Goal: Use online tool/utility: Use online tool/utility

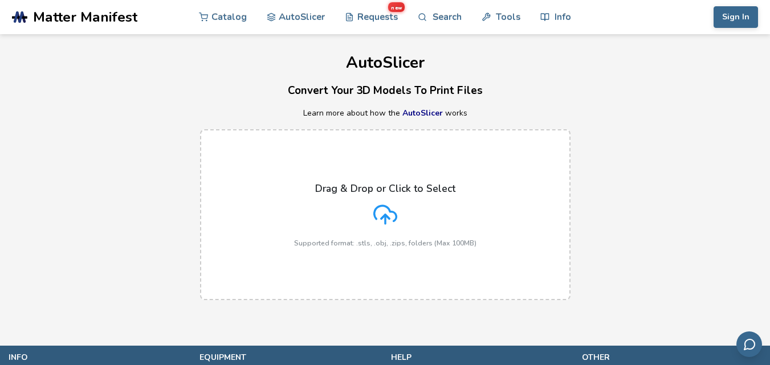
click at [727, 148] on div "Drag & Drop or Click to Select Supported format: .stls, .obj, .zips, folders (M…" at bounding box center [385, 215] width 770 height 194
click at [370, 220] on div "Drag & Drop or Click to Select Supported format: .stls, .obj, .zips, folders (M…" at bounding box center [385, 215] width 182 height 64
click at [0, 0] on input "Drag & Drop or Click to Select Supported format: .stls, .obj, .zips, folders (M…" at bounding box center [0, 0] width 0 height 0
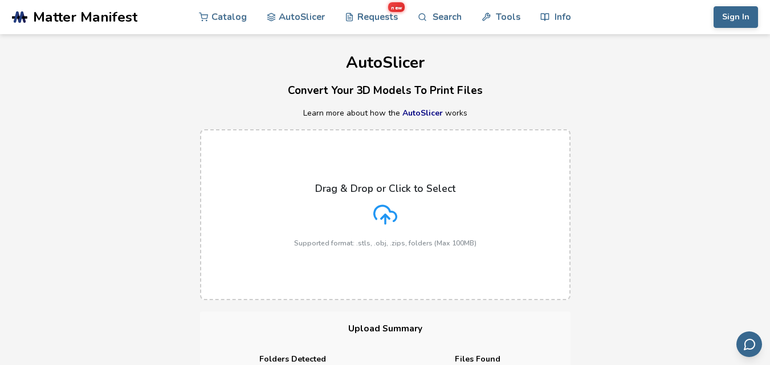
click at [385, 219] on line at bounding box center [385, 219] width 0 height 9
click at [0, 0] on input "Drag & Drop or Click to Select Supported format: .stls, .obj, .zips, folders (M…" at bounding box center [0, 0] width 0 height 0
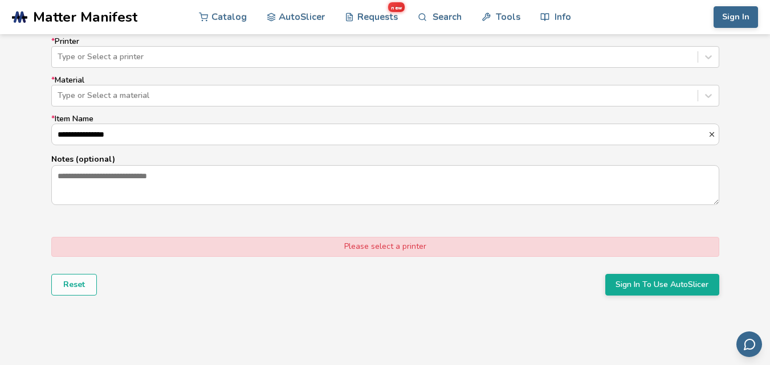
scroll to position [741, 0]
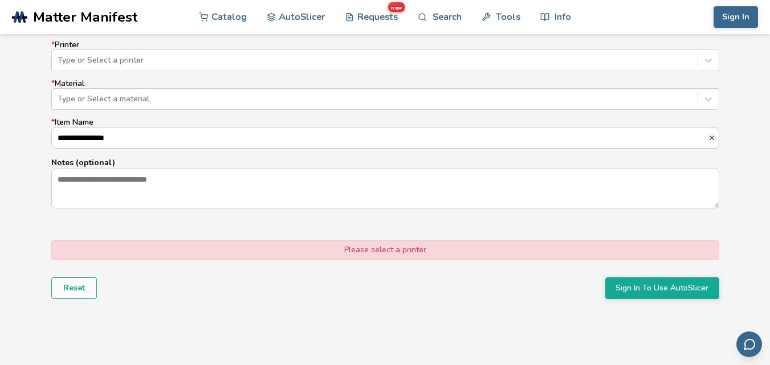
click at [376, 252] on div "Please select a printer" at bounding box center [385, 249] width 668 height 19
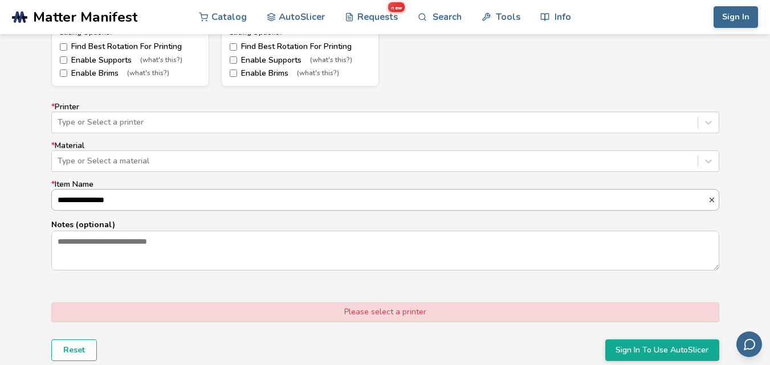
scroll to position [684, 0]
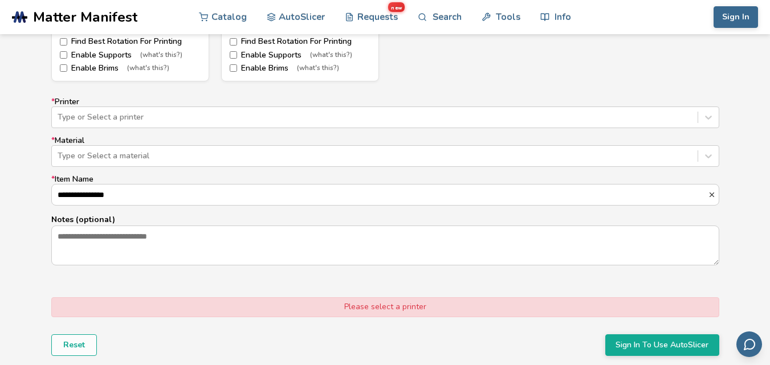
click at [415, 298] on div "Please select a printer" at bounding box center [385, 306] width 668 height 19
click at [654, 351] on button "Sign In To Use AutoSlicer" at bounding box center [662, 346] width 114 height 22
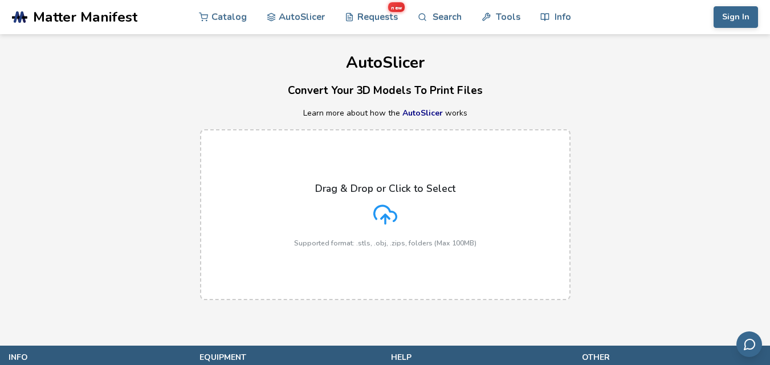
scroll to position [136, 0]
